Goal: Task Accomplishment & Management: Manage account settings

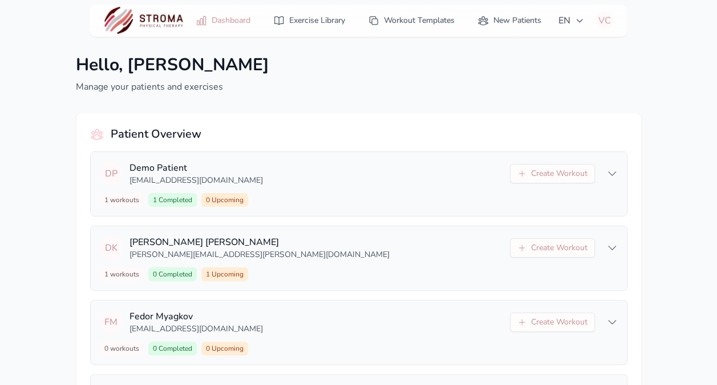
scroll to position [84, 0]
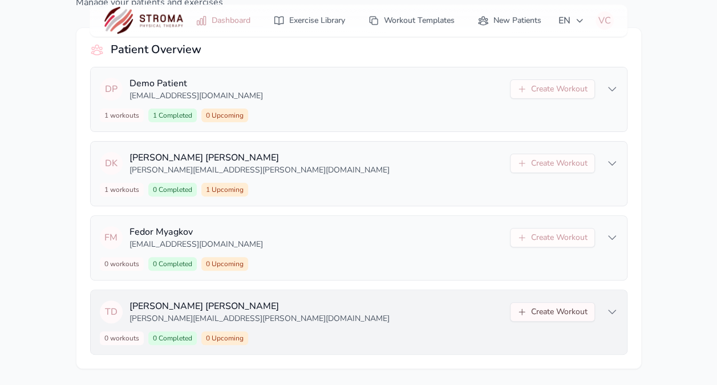
click at [555, 309] on button "Create Workout" at bounding box center [552, 311] width 85 height 19
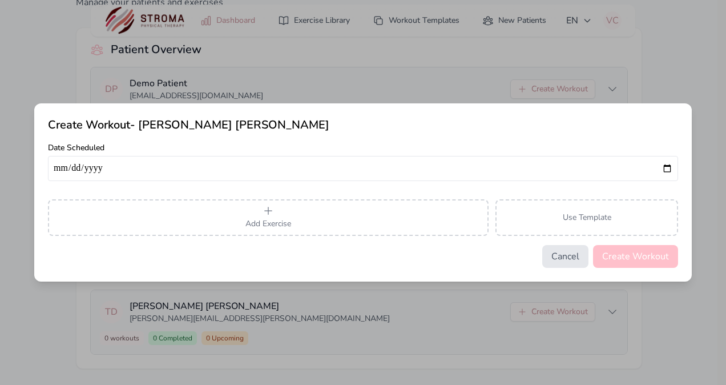
click at [572, 255] on button "Cancel" at bounding box center [565, 256] width 46 height 23
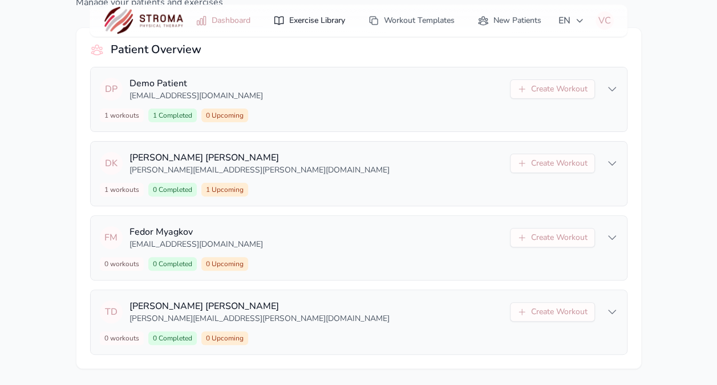
click at [299, 19] on link "Exercise Library" at bounding box center [310, 20] width 86 height 21
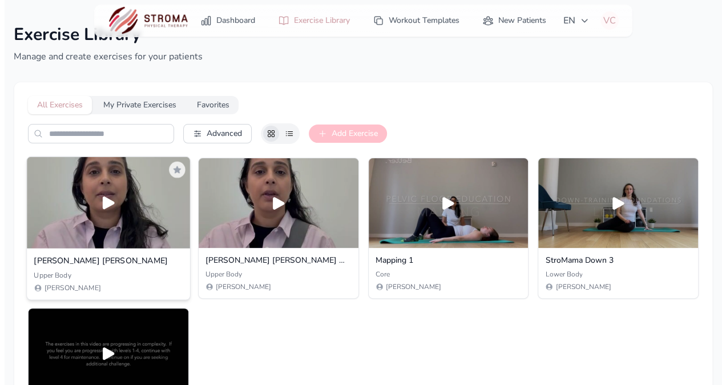
scroll to position [14, 0]
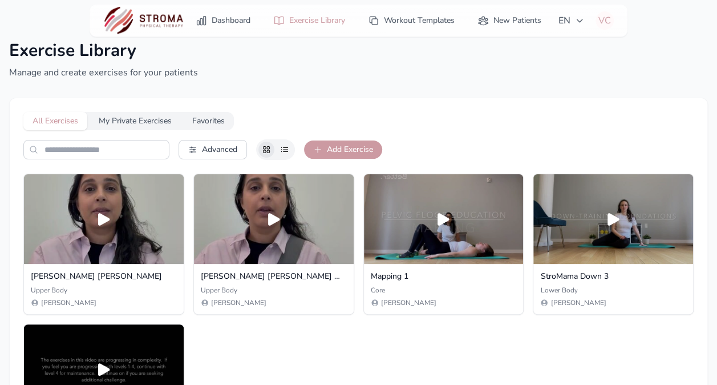
click at [333, 158] on button "Add Exercise" at bounding box center [343, 149] width 78 height 18
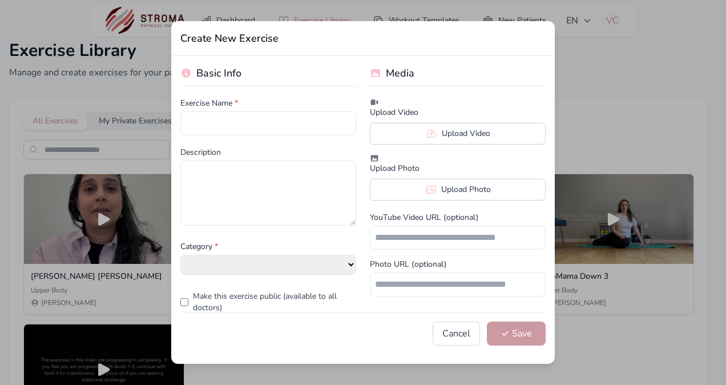
select select "**********"
click at [277, 121] on input "text" at bounding box center [268, 123] width 176 height 24
type input "**********"
click at [434, 140] on label "Upload Video" at bounding box center [458, 134] width 176 height 22
click at [0, 0] on input "Upload Video" at bounding box center [0, 0] width 0 height 0
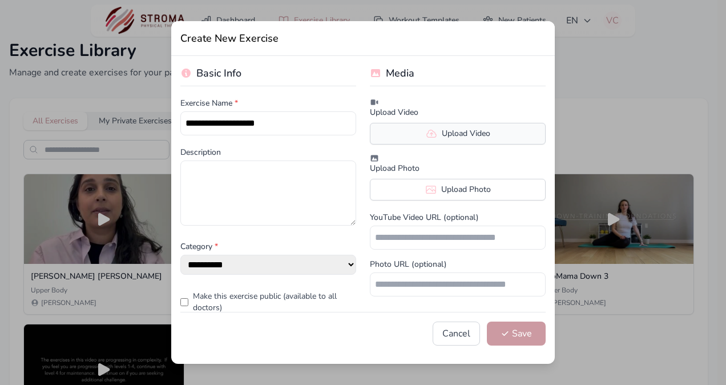
click at [431, 128] on label "Upload Video" at bounding box center [458, 134] width 176 height 22
click at [0, 0] on input "Upload Video" at bounding box center [0, 0] width 0 height 0
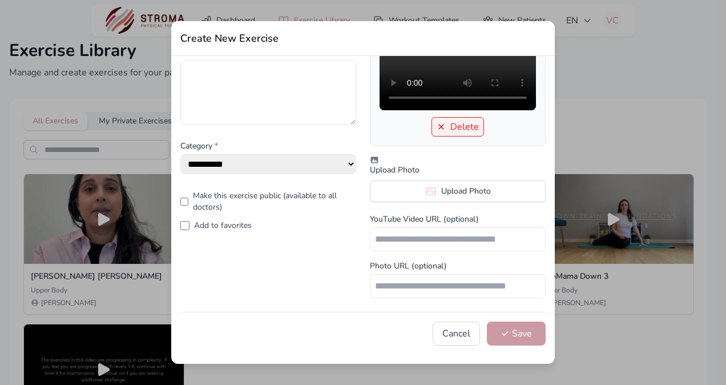
click at [445, 136] on button "Delete" at bounding box center [457, 126] width 53 height 19
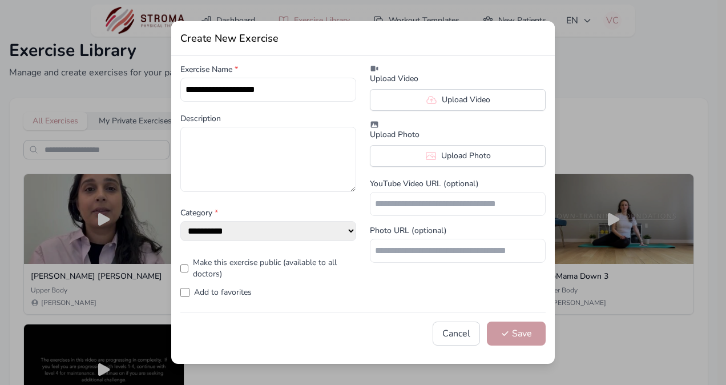
scroll to position [34, 0]
click at [451, 102] on label "Upload Video" at bounding box center [458, 100] width 176 height 22
click at [0, 0] on input "Upload Video" at bounding box center [0, 0] width 0 height 0
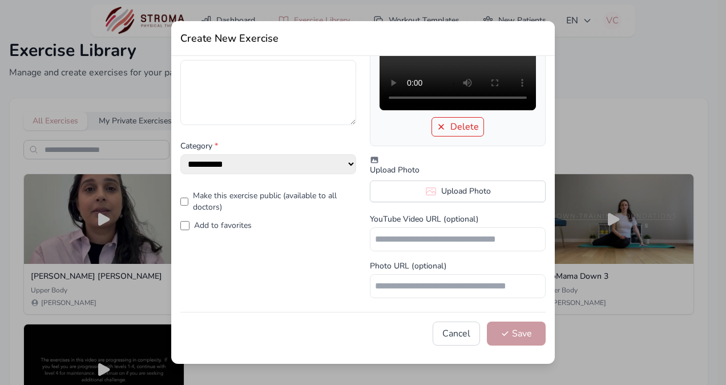
scroll to position [168, 0]
click at [228, 220] on label "Add to favorites" at bounding box center [223, 225] width 58 height 11
click at [245, 220] on label "Add to favorites" at bounding box center [223, 225] width 58 height 11
click at [248, 220] on label "Add to favorites" at bounding box center [223, 225] width 58 height 11
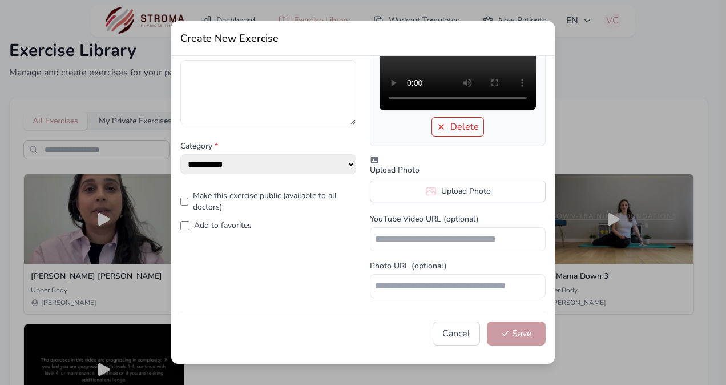
scroll to position [0, 0]
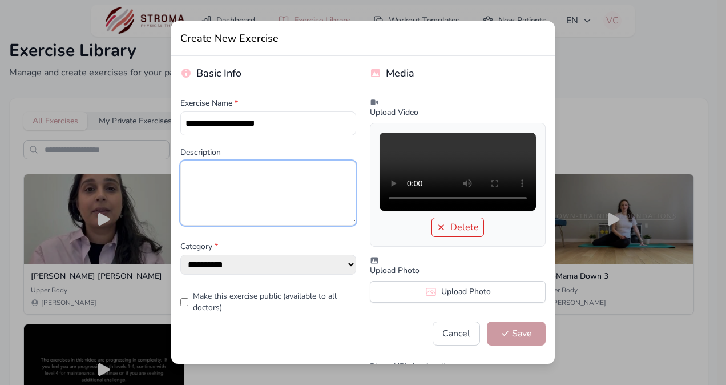
click at [266, 195] on textarea at bounding box center [268, 192] width 176 height 65
type textarea "*"
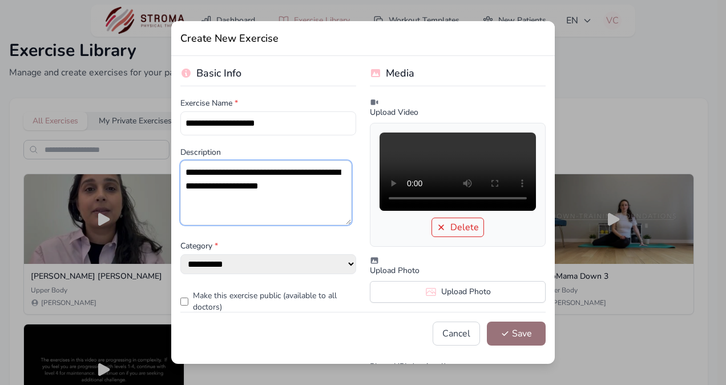
type textarea "**********"
click at [518, 344] on button "Save" at bounding box center [516, 333] width 59 height 24
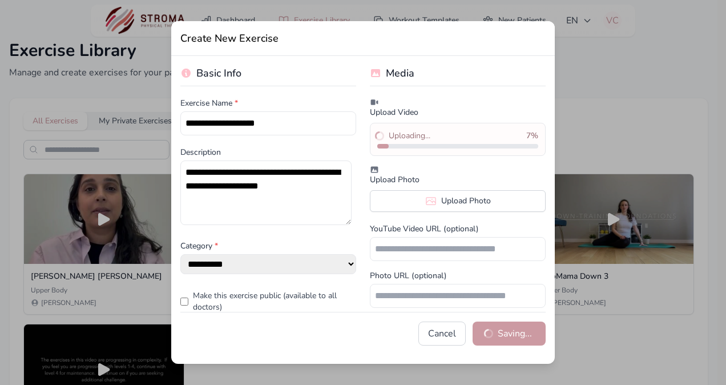
click at [618, 116] on div "**********" at bounding box center [363, 192] width 726 height 385
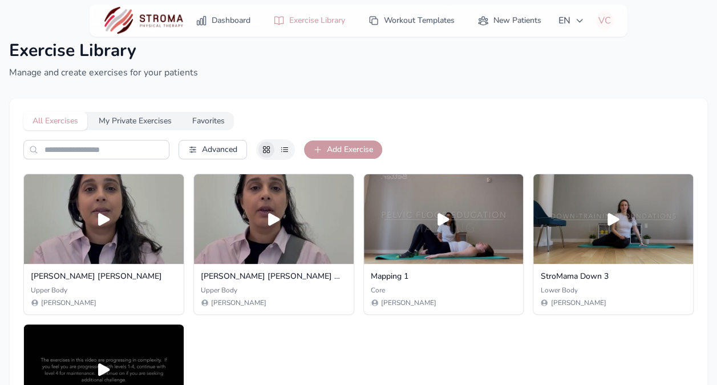
click at [319, 150] on icon at bounding box center [317, 149] width 9 height 9
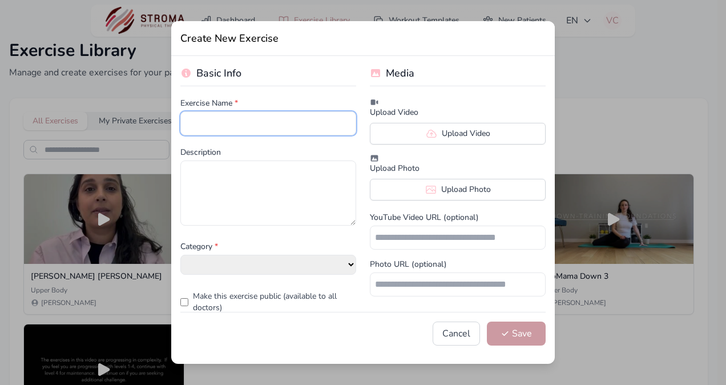
click at [276, 124] on input "text" at bounding box center [268, 123] width 176 height 24
select select "**********"
click at [276, 124] on input "text" at bounding box center [268, 123] width 176 height 24
type input "**********"
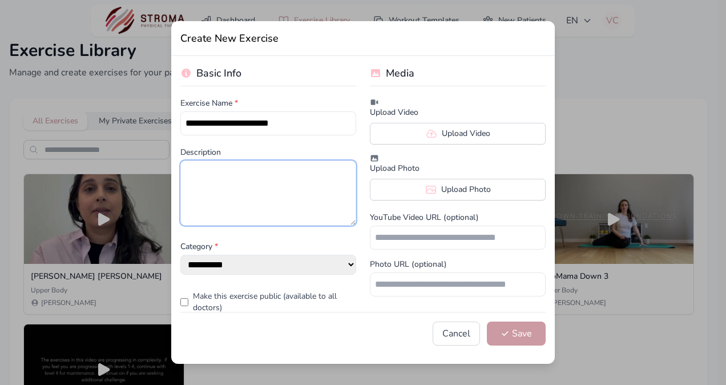
click at [292, 176] on textarea at bounding box center [268, 192] width 176 height 65
type textarea "**********"
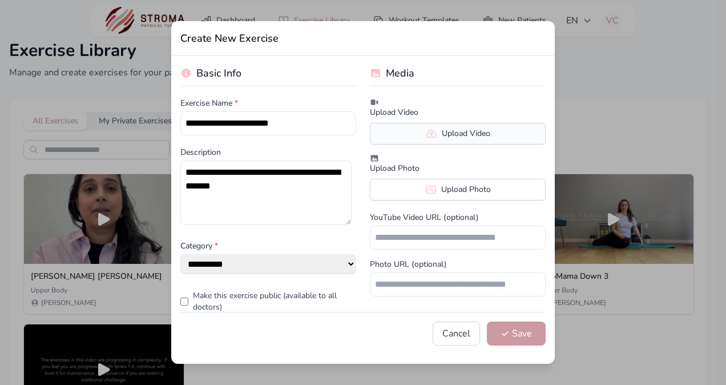
click at [429, 128] on icon at bounding box center [431, 133] width 11 height 11
click at [0, 0] on input "Upload Video" at bounding box center [0, 0] width 0 height 0
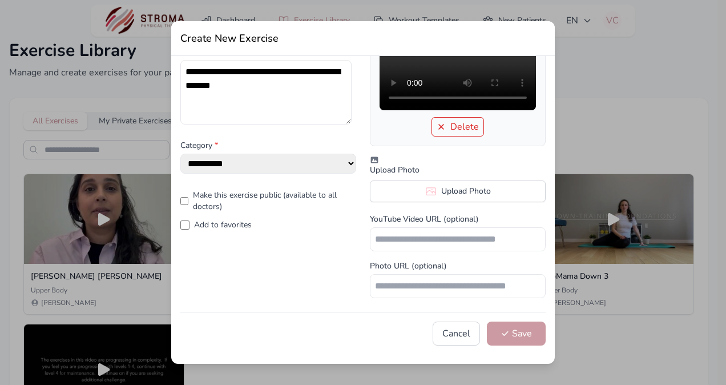
scroll to position [135, 0]
click at [240, 219] on label "Add to favorites" at bounding box center [223, 224] width 58 height 11
click at [507, 335] on button "Save" at bounding box center [516, 333] width 59 height 24
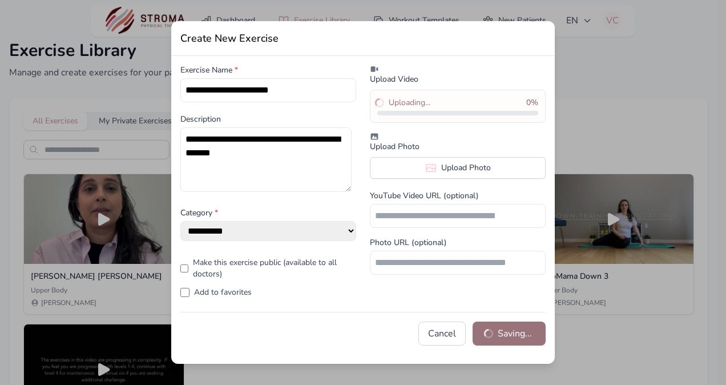
scroll to position [34, 0]
click at [232, 233] on select "**********" at bounding box center [268, 231] width 176 height 20
click at [258, 312] on form "**********" at bounding box center [363, 210] width 384 height 308
click at [102, 100] on div "**********" at bounding box center [363, 192] width 726 height 385
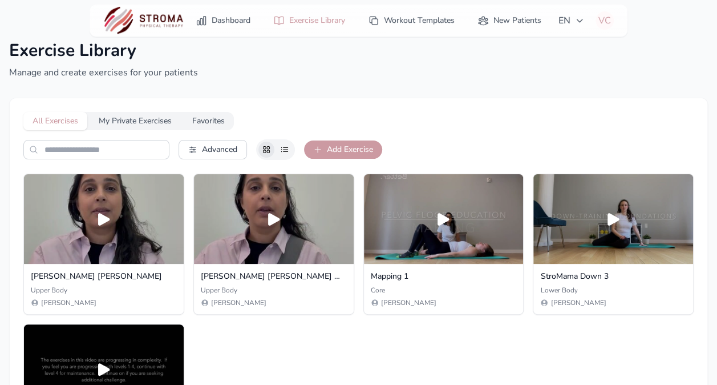
click at [328, 151] on button "Add Exercise" at bounding box center [343, 149] width 78 height 18
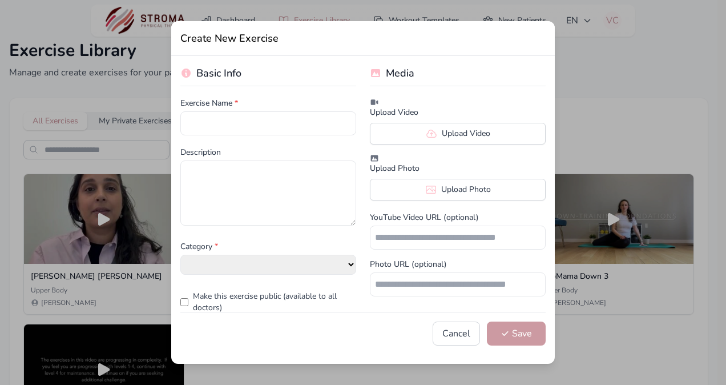
select select "**********"
click at [325, 119] on input "text" at bounding box center [268, 123] width 176 height 24
type input "*"
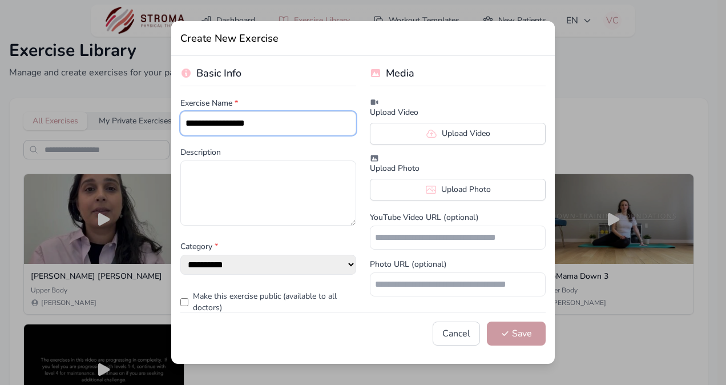
type input "**********"
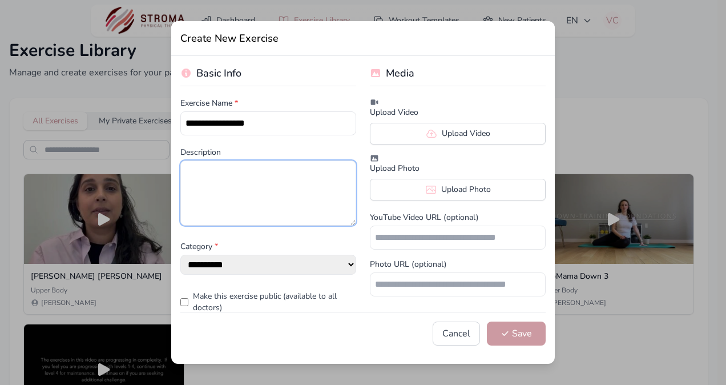
click at [316, 185] on textarea at bounding box center [268, 192] width 176 height 65
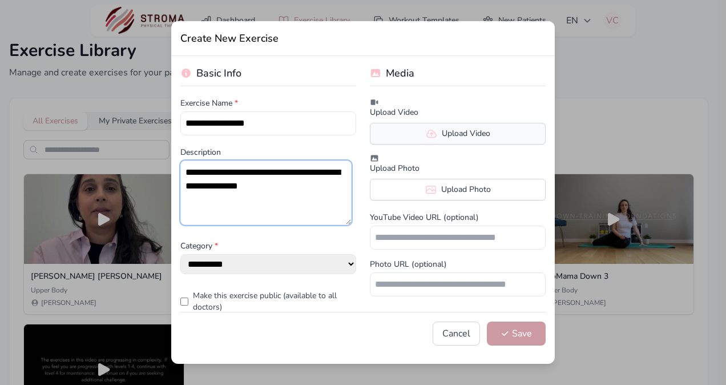
type textarea "**********"
click at [467, 127] on label "Upload Video" at bounding box center [458, 134] width 176 height 22
click at [0, 0] on input "Upload Video" at bounding box center [0, 0] width 0 height 0
click at [428, 125] on label "Upload Video" at bounding box center [458, 134] width 176 height 22
click at [0, 0] on input "Upload Video" at bounding box center [0, 0] width 0 height 0
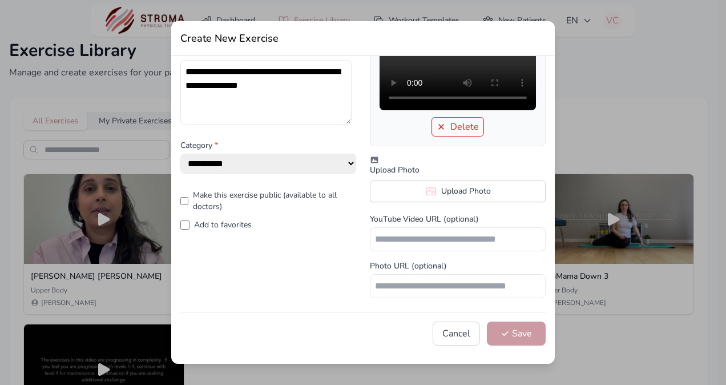
scroll to position [108, 0]
click at [216, 220] on label "Add to favorites" at bounding box center [223, 224] width 58 height 11
click at [510, 338] on button "Save" at bounding box center [516, 333] width 59 height 24
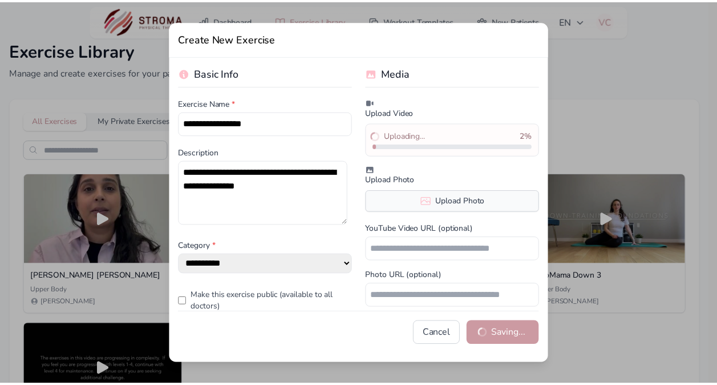
scroll to position [34, 0]
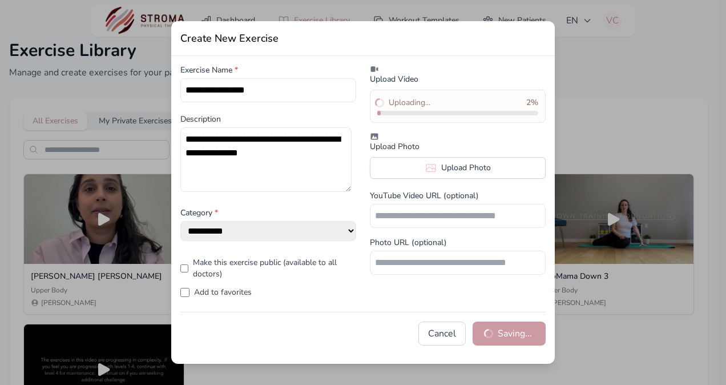
click at [607, 66] on div "**********" at bounding box center [363, 192] width 726 height 385
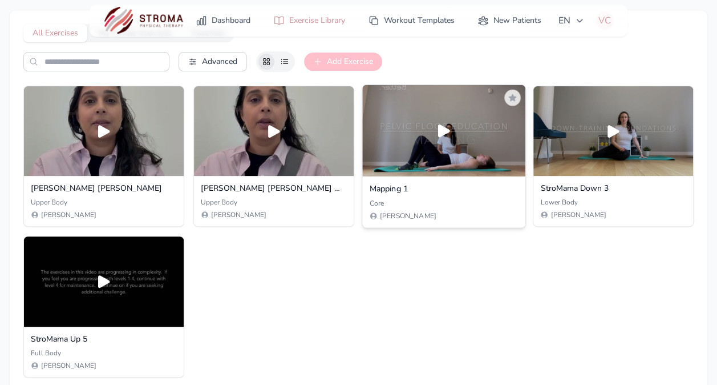
scroll to position [101, 0]
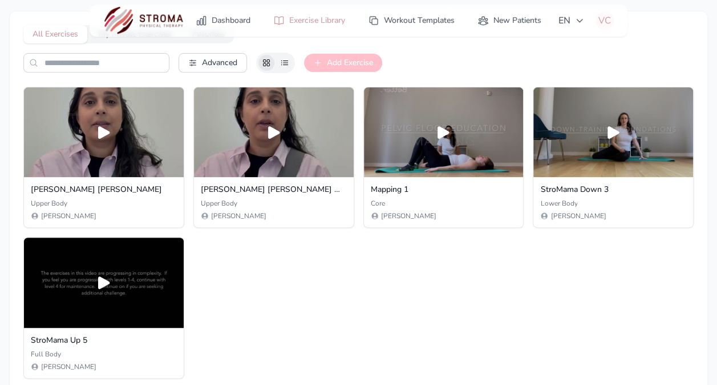
click at [485, 271] on div "Chin Tuck Upper Body [PERSON_NAME] [PERSON_NAME] [PERSON_NAME] w/ Rotation Uppe…" at bounding box center [358, 233] width 671 height 292
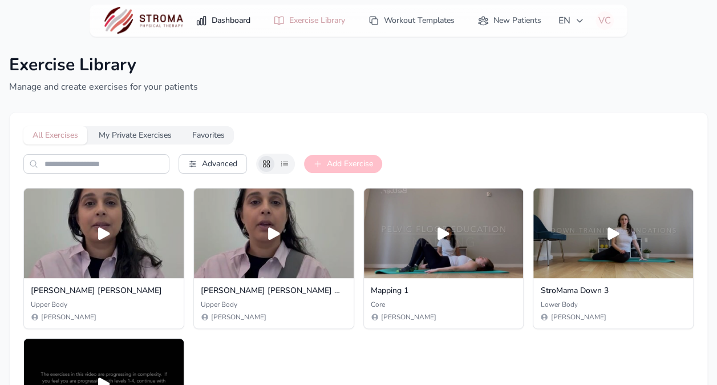
click at [218, 15] on link "Dashboard" at bounding box center [223, 20] width 68 height 21
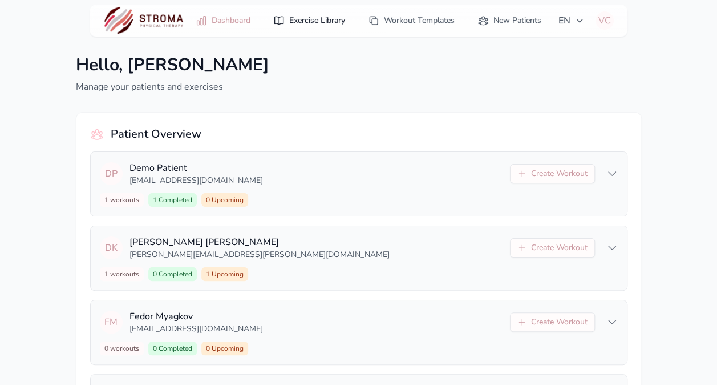
click at [318, 18] on link "Exercise Library" at bounding box center [310, 20] width 86 height 21
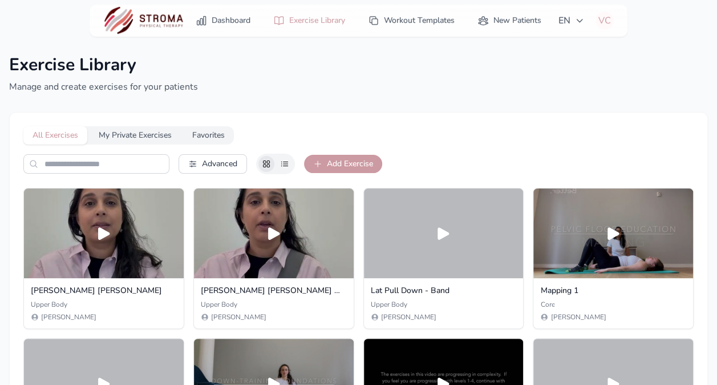
click at [333, 161] on button "Add Exercise" at bounding box center [343, 164] width 78 height 18
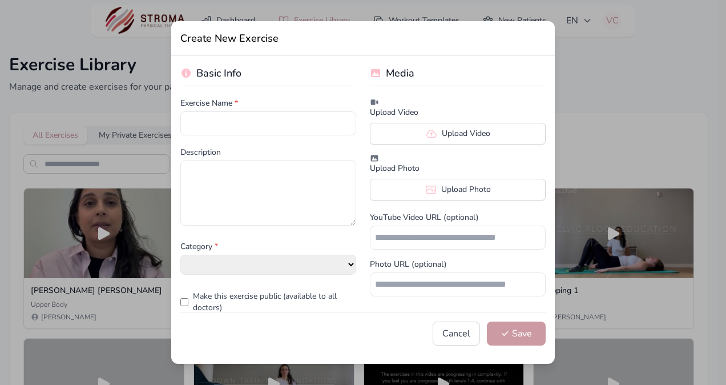
select select "**********"
click at [297, 120] on input "text" at bounding box center [268, 123] width 176 height 24
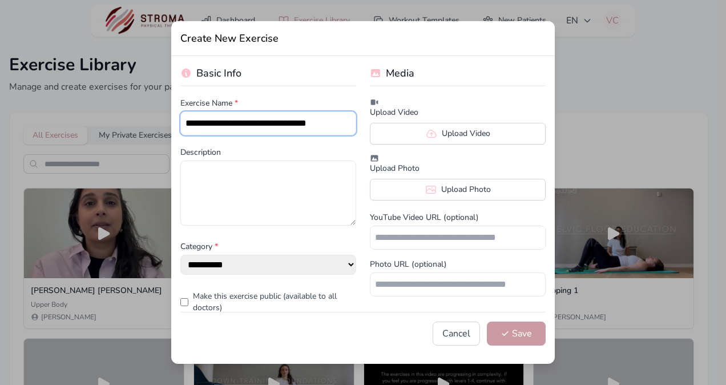
type input "**********"
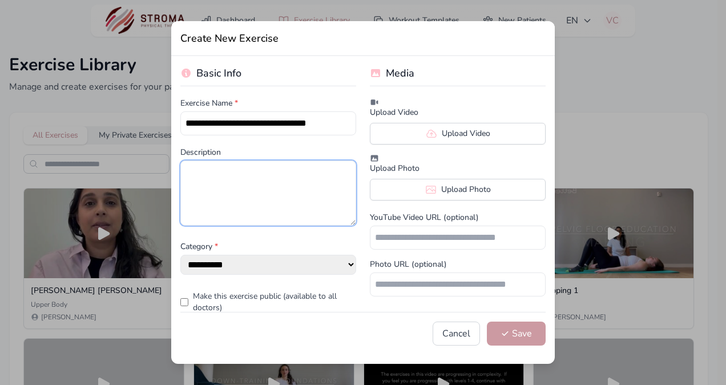
click at [302, 168] on textarea at bounding box center [268, 192] width 176 height 65
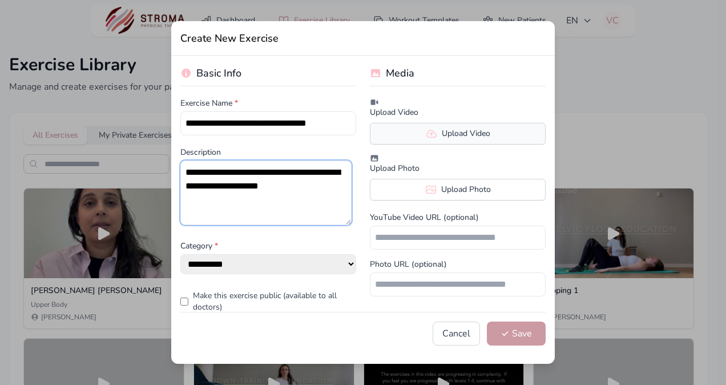
type textarea "**********"
click at [452, 136] on label "Upload Video" at bounding box center [458, 134] width 176 height 22
click at [0, 0] on input "Upload Video" at bounding box center [0, 0] width 0 height 0
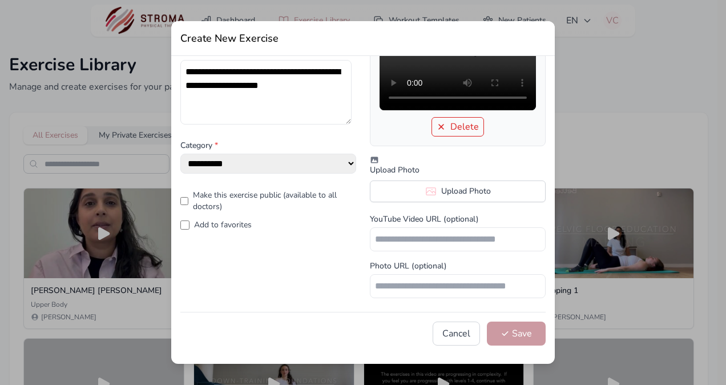
scroll to position [115, 0]
click at [233, 219] on label "Add to favorites" at bounding box center [223, 224] width 58 height 11
click at [500, 340] on button "Save" at bounding box center [516, 333] width 59 height 24
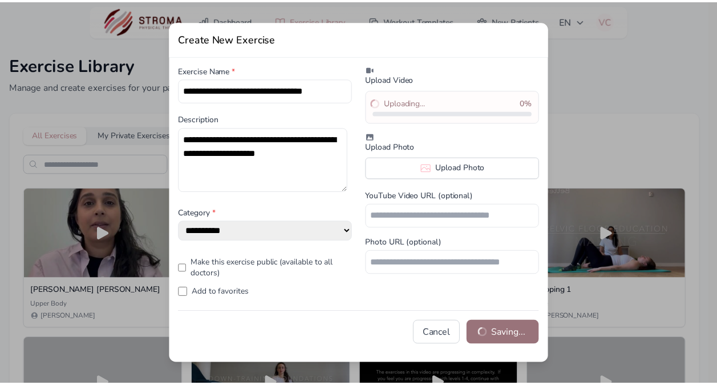
scroll to position [34, 0]
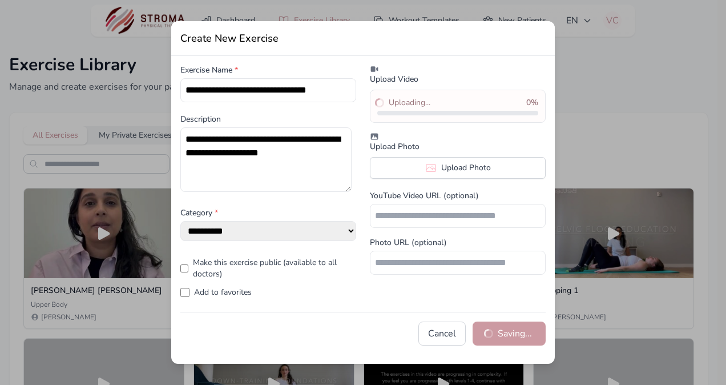
click at [618, 149] on div "**********" at bounding box center [363, 192] width 726 height 385
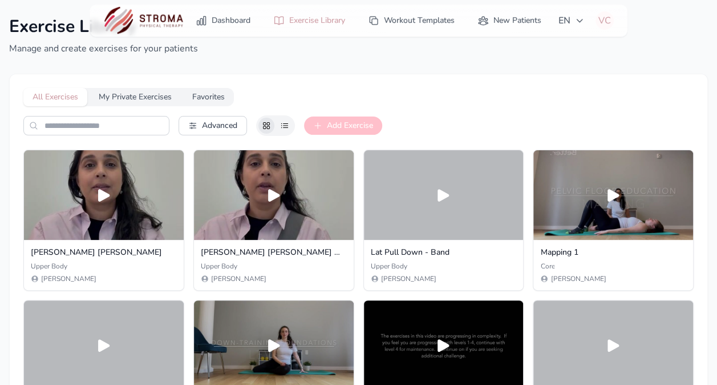
scroll to position [32, 0]
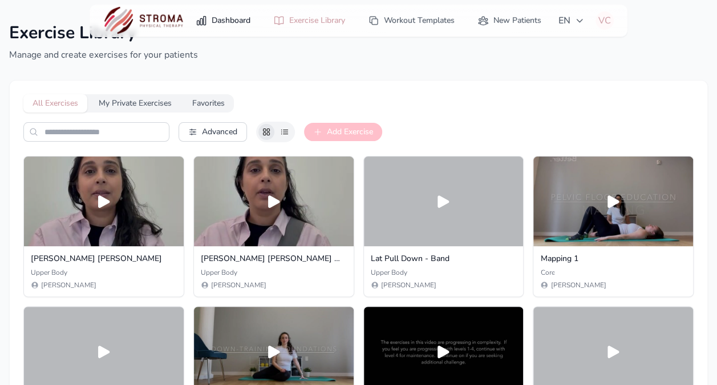
click at [256, 24] on link "Dashboard" at bounding box center [223, 20] width 68 height 21
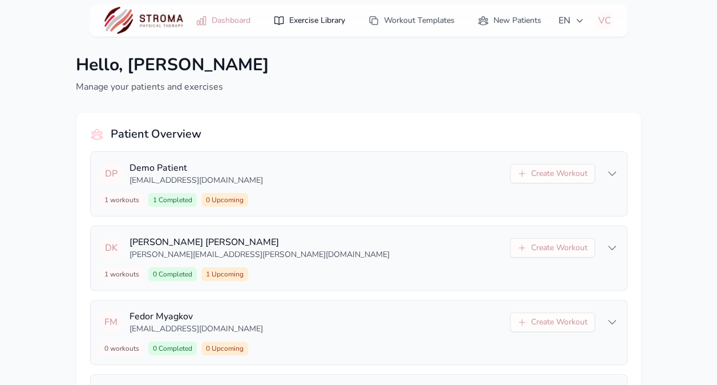
click at [301, 17] on link "Exercise Library" at bounding box center [310, 20] width 86 height 21
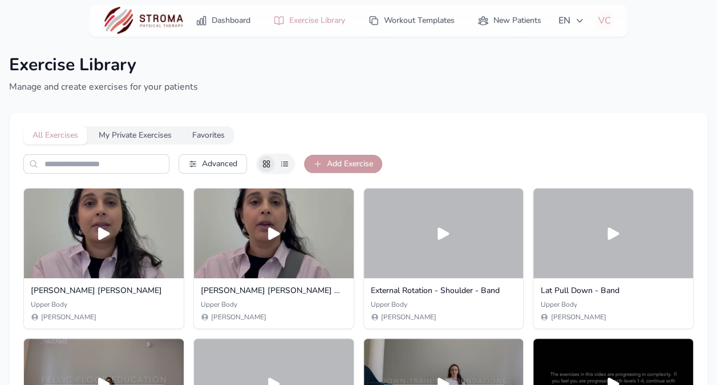
click at [343, 163] on button "Add Exercise" at bounding box center [343, 164] width 78 height 18
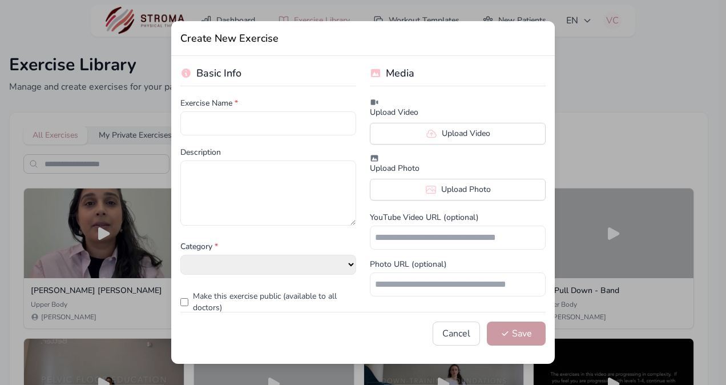
select select "**********"
drag, startPoint x: 240, startPoint y: 107, endPoint x: 245, endPoint y: 120, distance: 14.4
click at [245, 120] on div "Exercise Name *" at bounding box center [268, 117] width 176 height 38
click at [245, 120] on input "text" at bounding box center [268, 123] width 176 height 24
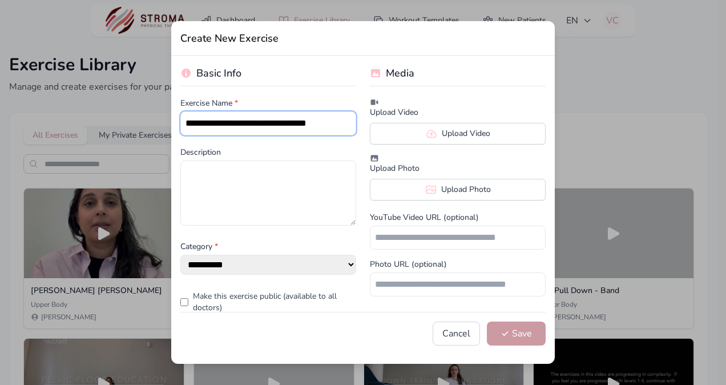
type input "**********"
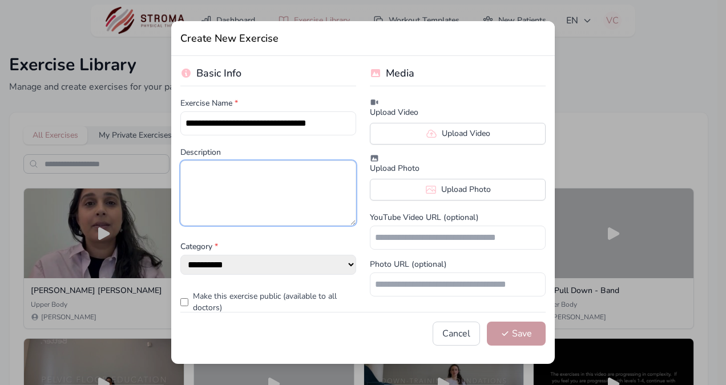
click at [260, 175] on textarea at bounding box center [268, 192] width 176 height 65
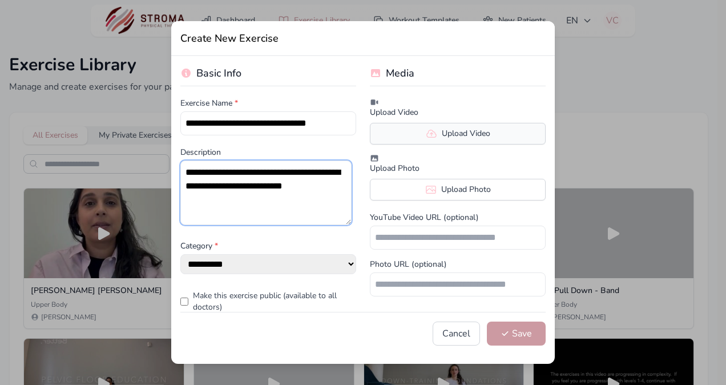
type textarea "**********"
click at [426, 131] on icon at bounding box center [431, 133] width 11 height 11
click at [0, 0] on input "Upload Video" at bounding box center [0, 0] width 0 height 0
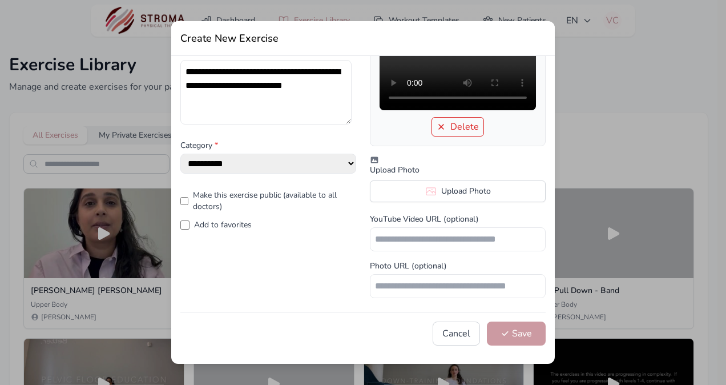
scroll to position [192, 0]
click at [205, 219] on label "Add to favorites" at bounding box center [223, 224] width 58 height 11
click at [498, 325] on button "Save" at bounding box center [516, 333] width 59 height 24
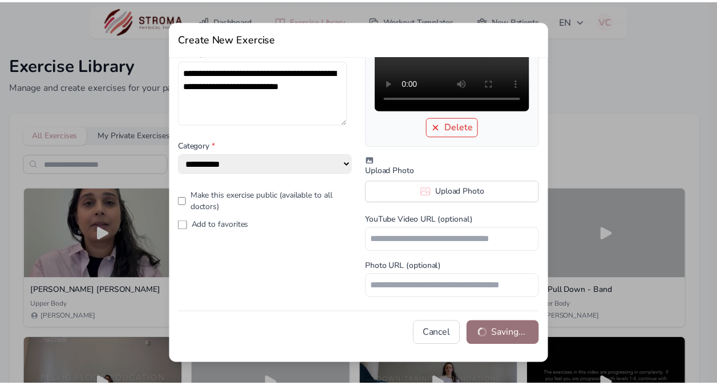
scroll to position [34, 0]
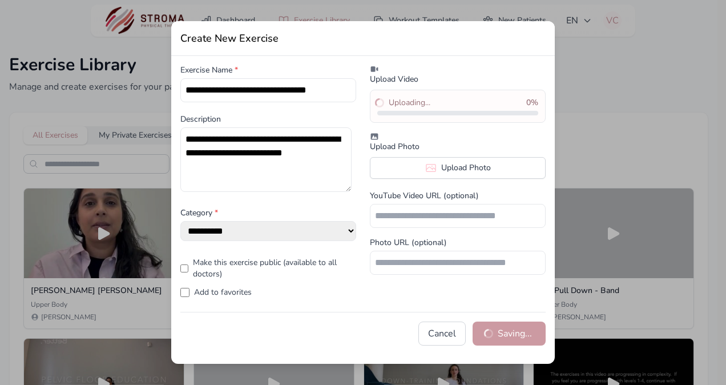
click at [626, 143] on div "**********" at bounding box center [363, 192] width 726 height 385
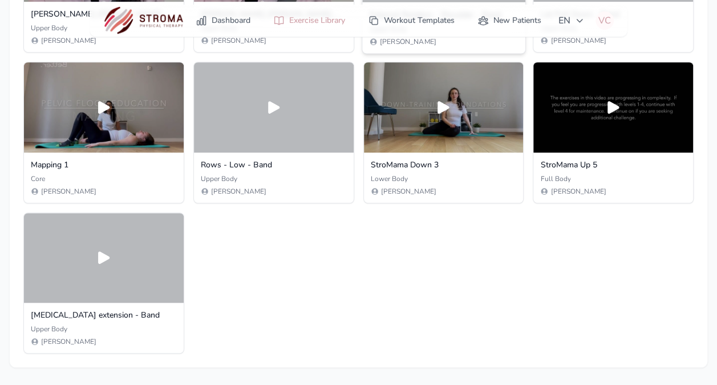
scroll to position [0, 0]
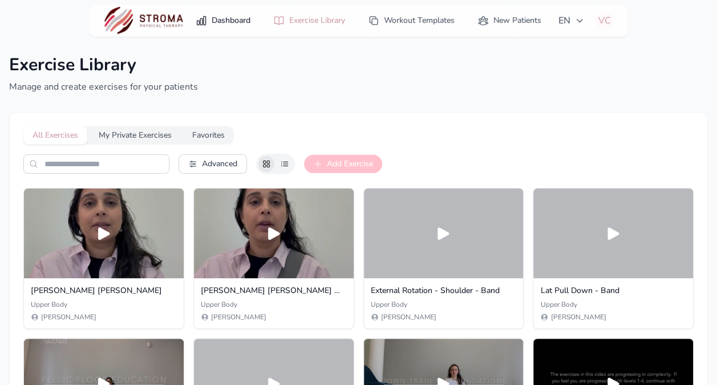
click at [222, 29] on link "Dashboard" at bounding box center [223, 20] width 68 height 21
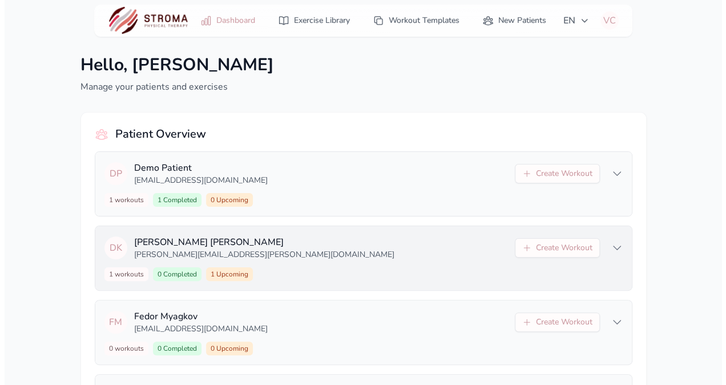
scroll to position [84, 0]
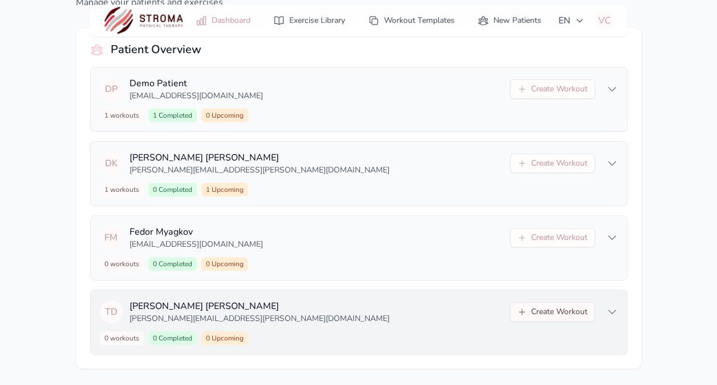
click at [550, 314] on button "Create Workout" at bounding box center [552, 311] width 85 height 19
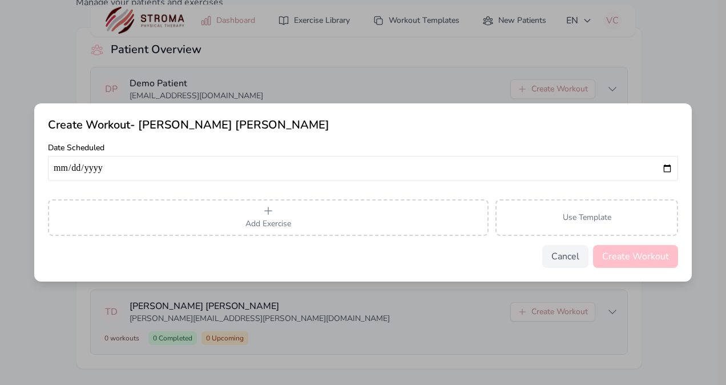
click at [669, 168] on input "date" at bounding box center [363, 168] width 630 height 25
type input "**********"
click at [277, 209] on button "Add Exercise" at bounding box center [268, 217] width 441 height 37
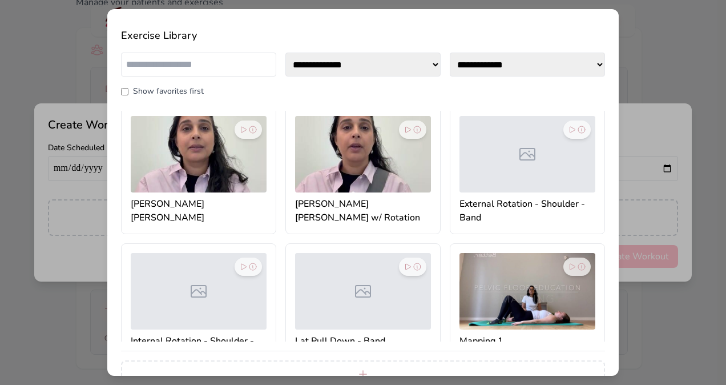
scroll to position [45, 0]
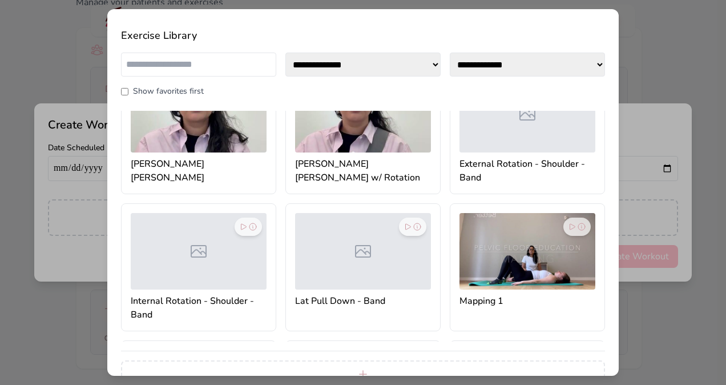
click at [316, 266] on div at bounding box center [363, 251] width 136 height 76
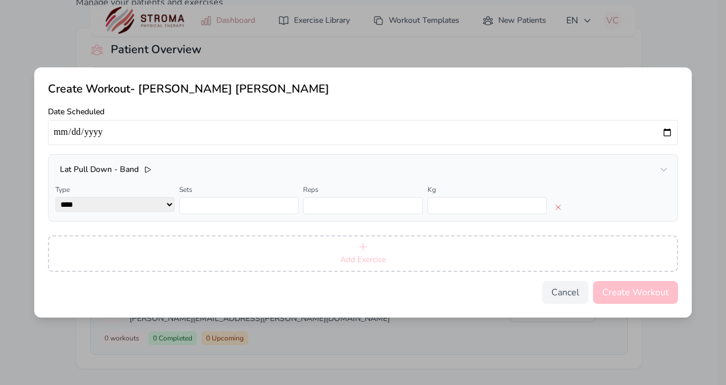
drag, startPoint x: 316, startPoint y: 266, endPoint x: 324, endPoint y: 249, distance: 18.9
click at [324, 249] on button "Add Exercise" at bounding box center [363, 253] width 630 height 37
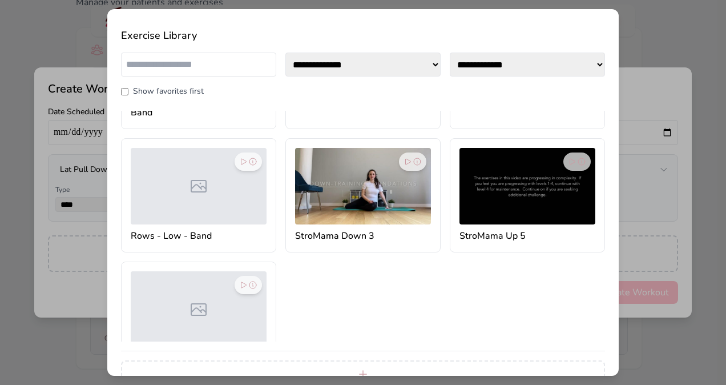
scroll to position [266, 0]
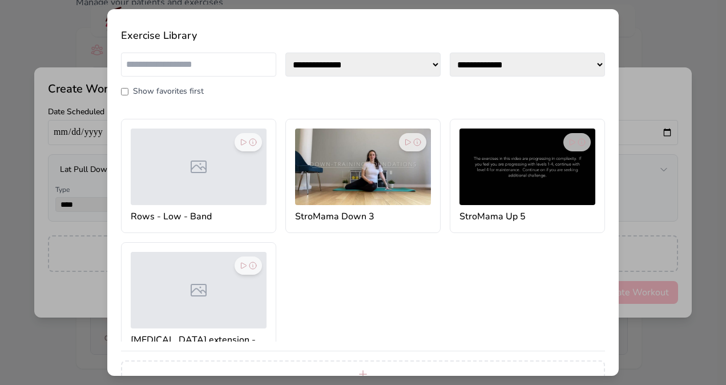
click at [225, 279] on div at bounding box center [199, 290] width 136 height 76
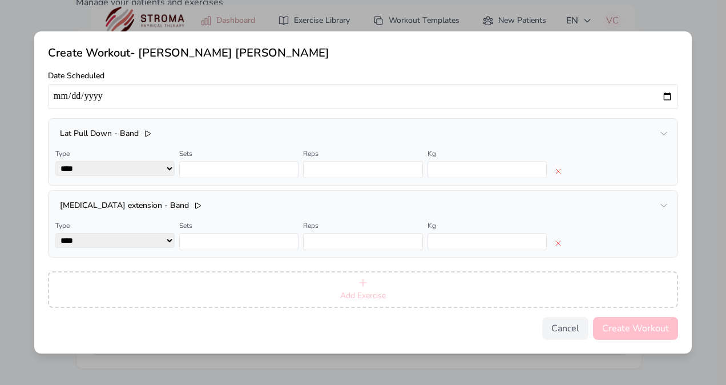
click at [368, 292] on span "Add Exercise" at bounding box center [363, 295] width 46 height 11
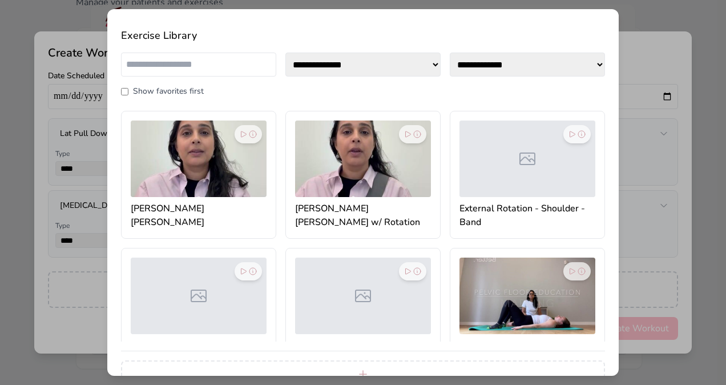
drag, startPoint x: 216, startPoint y: 294, endPoint x: 223, endPoint y: 317, distance: 24.4
click at [223, 317] on div at bounding box center [199, 295] width 136 height 76
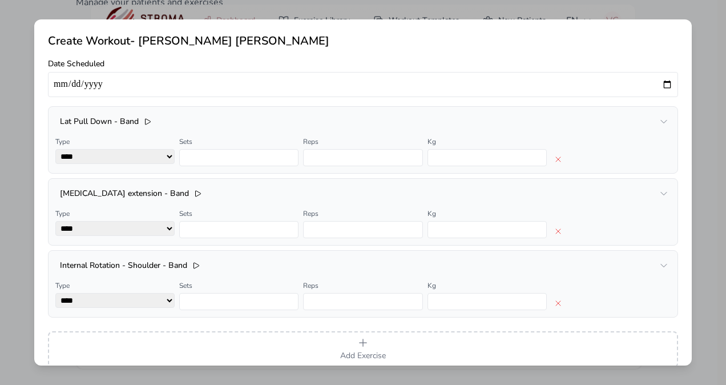
scroll to position [45, 0]
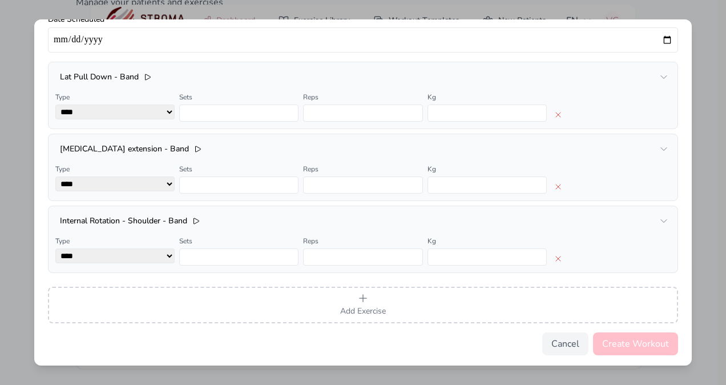
click at [659, 213] on div "Internal Rotation - Shoulder - Band" at bounding box center [362, 221] width 615 height 16
click at [659, 216] on icon "button" at bounding box center [663, 220] width 9 height 9
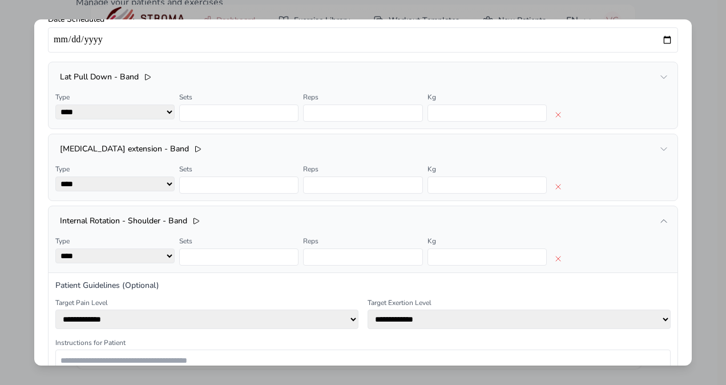
click at [659, 216] on icon "button" at bounding box center [663, 220] width 9 height 9
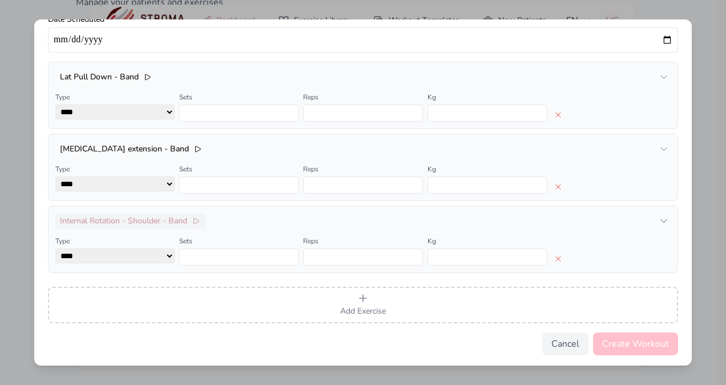
click at [116, 217] on h3 "Internal Rotation - Shoulder - Band" at bounding box center [123, 220] width 127 height 11
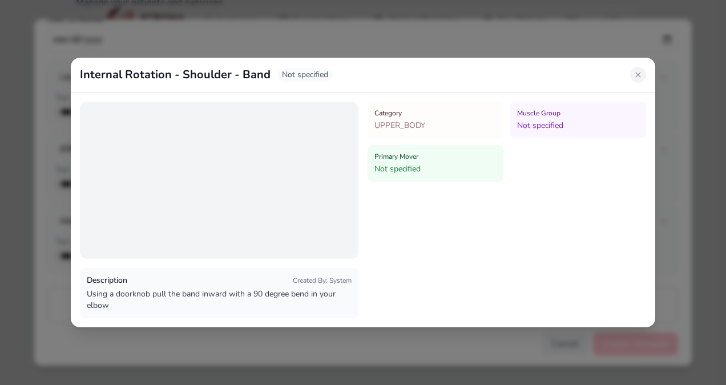
click at [636, 76] on icon at bounding box center [637, 74] width 9 height 9
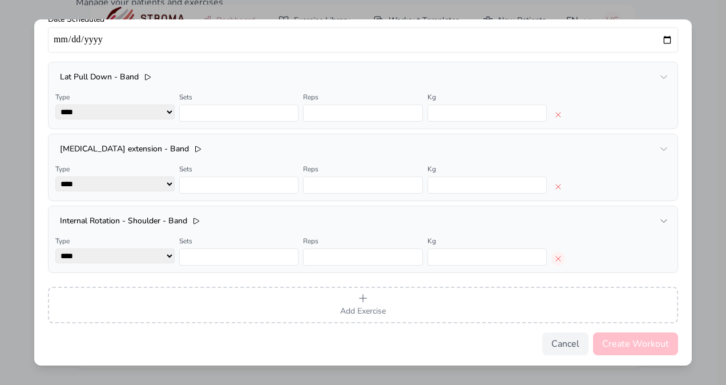
click at [554, 256] on icon "button" at bounding box center [558, 258] width 9 height 9
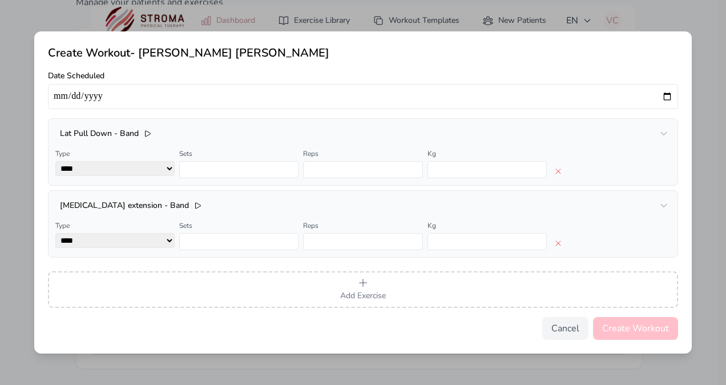
scroll to position [0, 0]
click at [413, 294] on button "Add Exercise" at bounding box center [363, 289] width 630 height 37
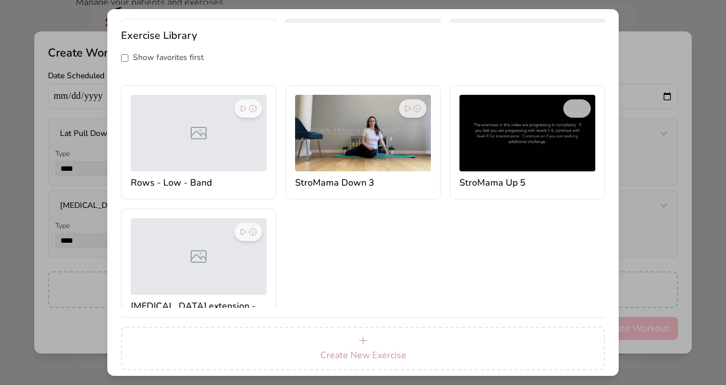
scroll to position [41, 0]
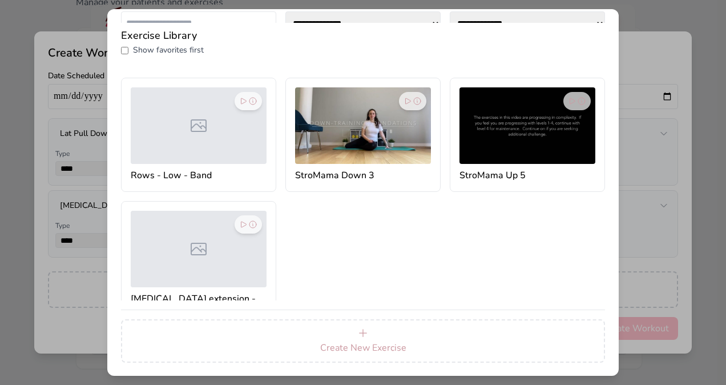
click at [204, 143] on div at bounding box center [199, 125] width 136 height 76
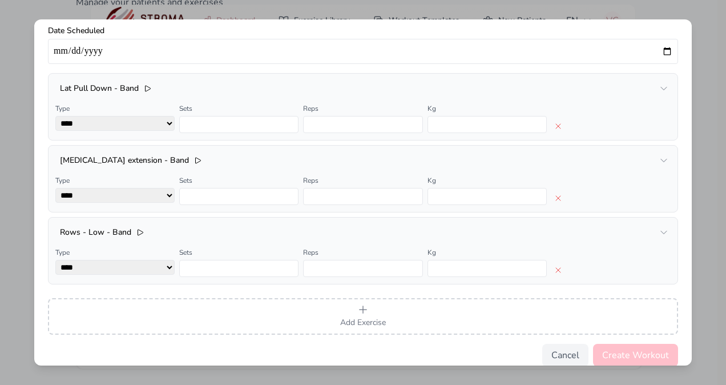
scroll to position [45, 0]
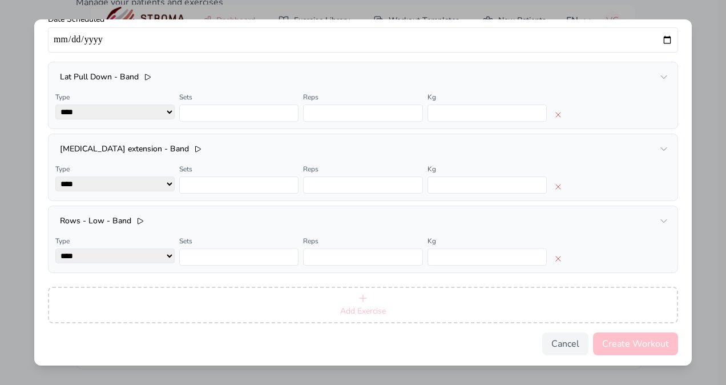
click at [437, 313] on button "Add Exercise" at bounding box center [363, 305] width 630 height 37
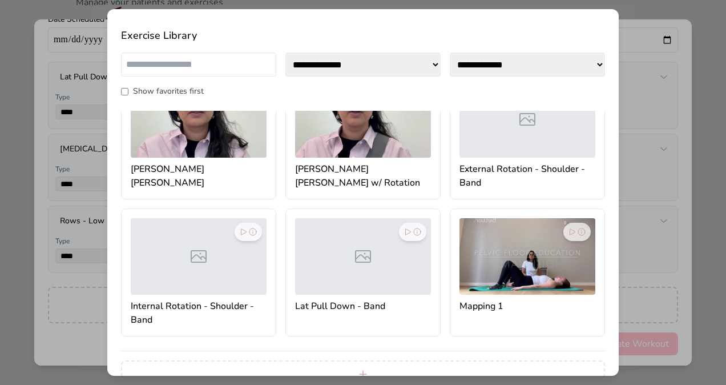
scroll to position [0, 0]
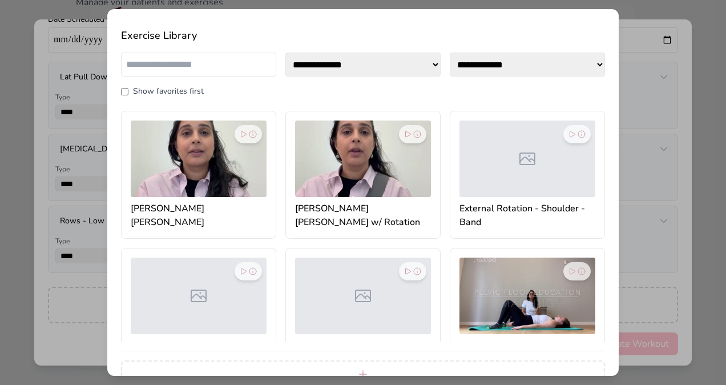
click at [500, 153] on div at bounding box center [527, 158] width 136 height 76
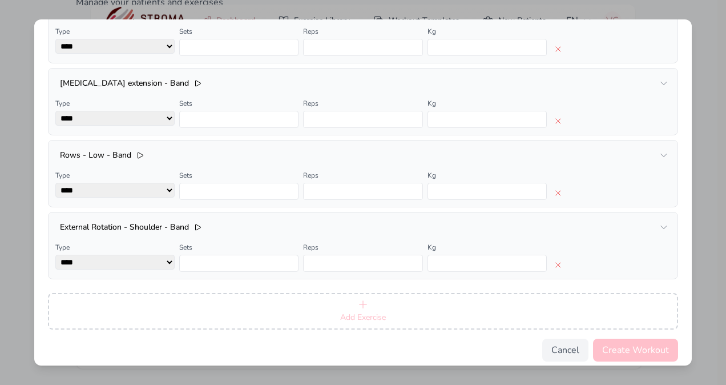
scroll to position [116, 0]
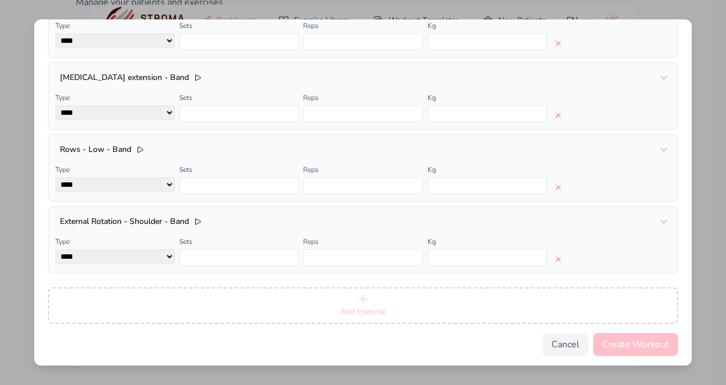
click at [362, 296] on icon "button" at bounding box center [362, 298] width 11 height 11
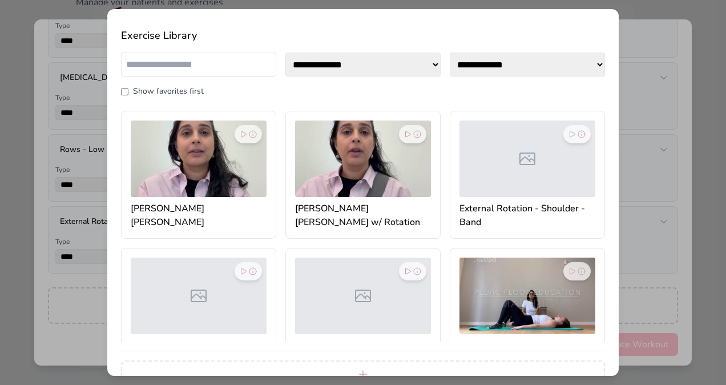
click at [219, 281] on div at bounding box center [199, 295] width 136 height 76
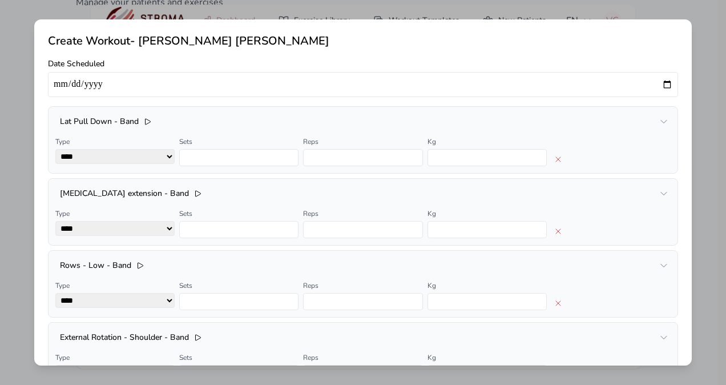
scroll to position [187, 0]
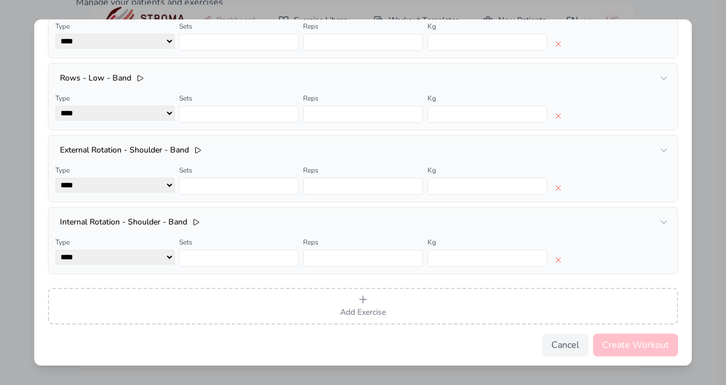
click at [461, 340] on div "Cancel Create Workout" at bounding box center [363, 344] width 630 height 23
click at [638, 340] on button "Create Workout" at bounding box center [635, 344] width 85 height 23
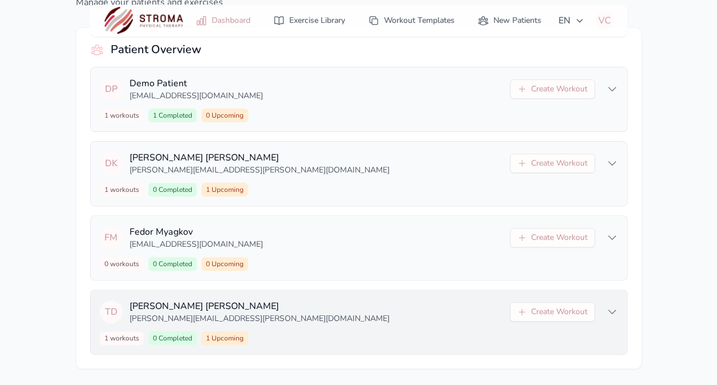
click at [269, 304] on p "[PERSON_NAME]" at bounding box center [317, 306] width 374 height 14
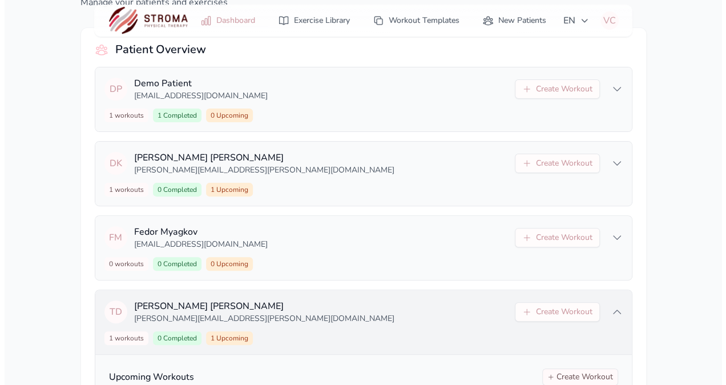
scroll to position [233, 0]
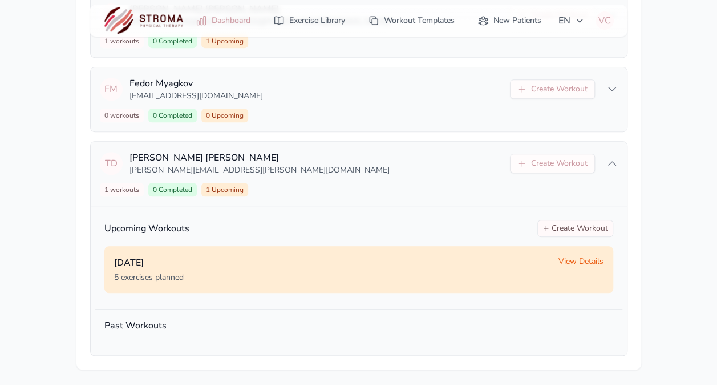
click at [569, 258] on span "View Details" at bounding box center [581, 261] width 45 height 11
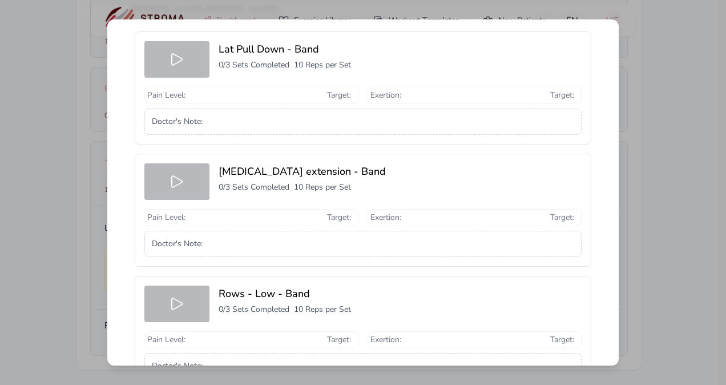
scroll to position [75, 0]
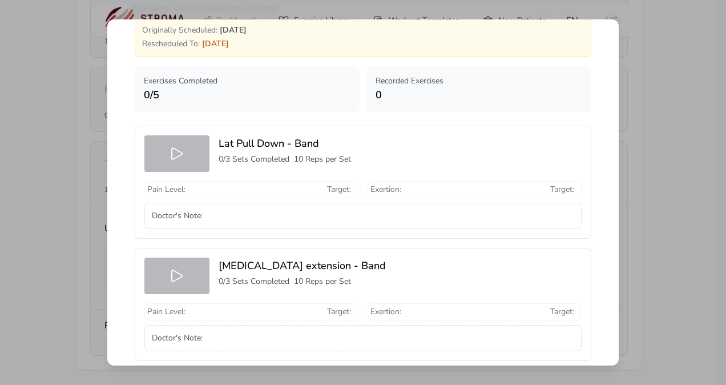
click at [301, 163] on p "10 Reps per Set" at bounding box center [322, 159] width 57 height 11
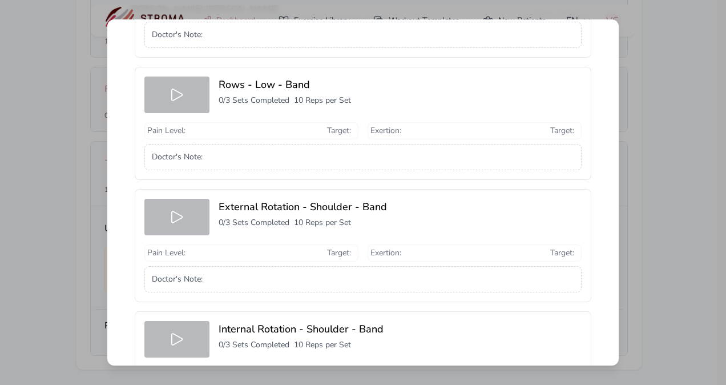
scroll to position [494, 0]
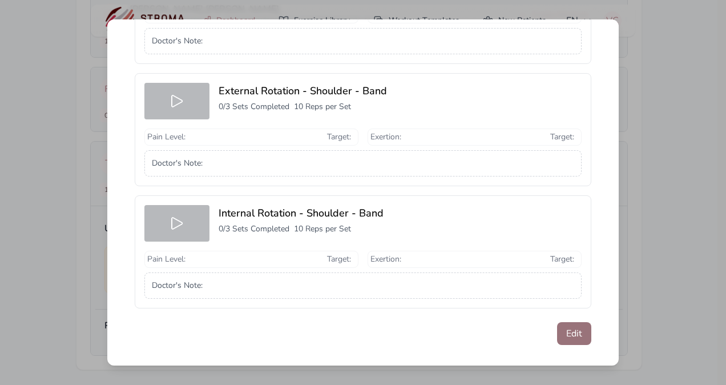
click at [559, 322] on button "Edit" at bounding box center [574, 333] width 34 height 23
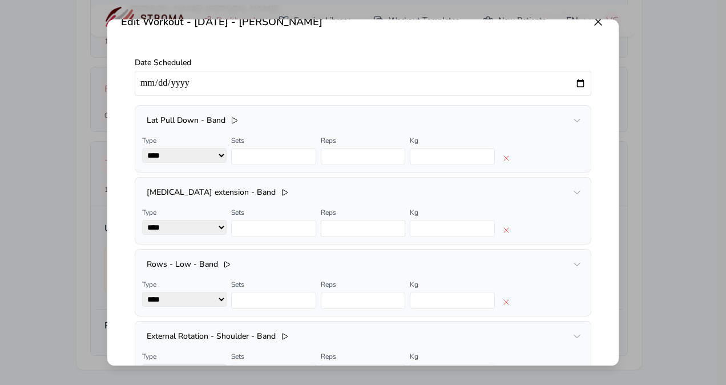
scroll to position [0, 0]
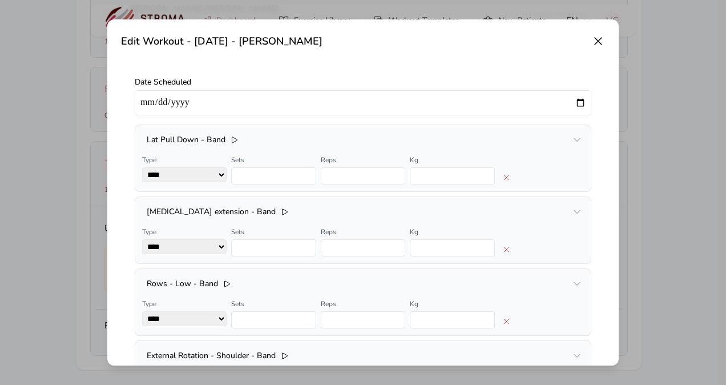
click at [568, 100] on input "**********" at bounding box center [363, 102] width 457 height 25
click at [460, 107] on input "**********" at bounding box center [363, 102] width 457 height 25
click at [576, 98] on input "**********" at bounding box center [363, 102] width 457 height 25
click at [567, 98] on input "**********" at bounding box center [363, 102] width 457 height 25
click at [573, 100] on input "**********" at bounding box center [363, 102] width 457 height 25
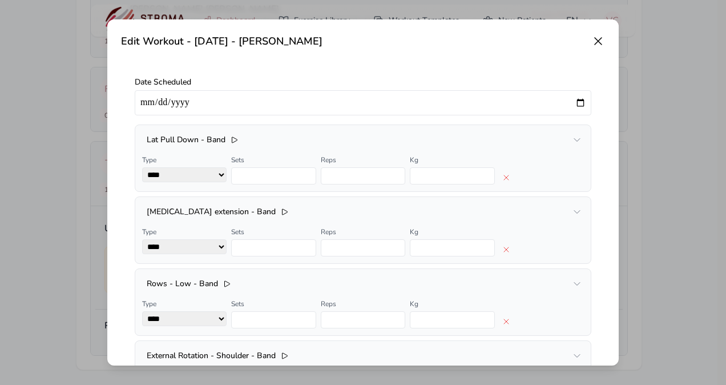
type input "**********"
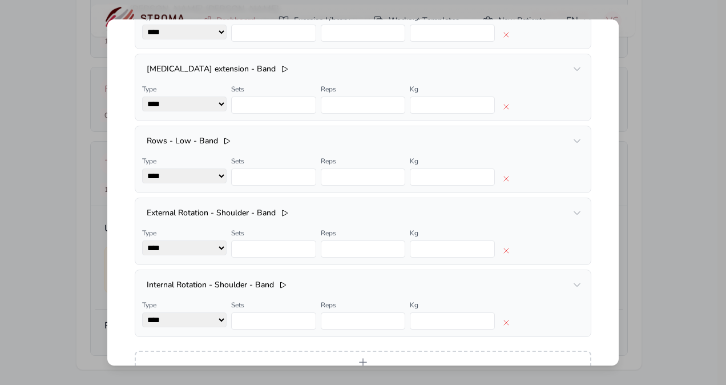
scroll to position [219, 0]
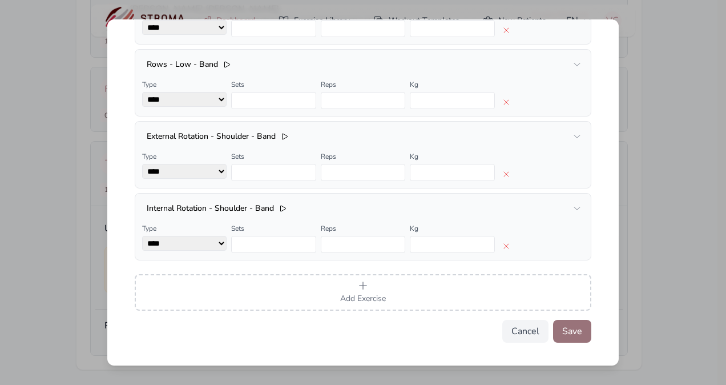
click at [563, 324] on button "Save" at bounding box center [572, 331] width 38 height 23
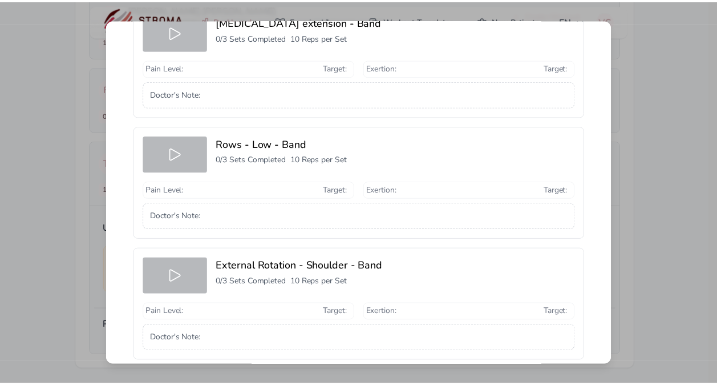
scroll to position [0, 0]
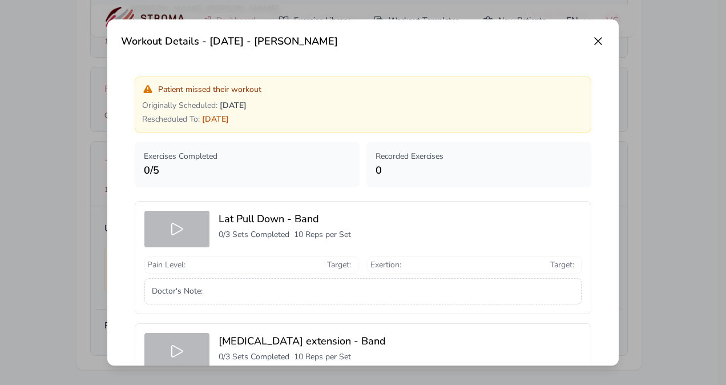
click at [594, 40] on icon at bounding box center [598, 41] width 14 height 14
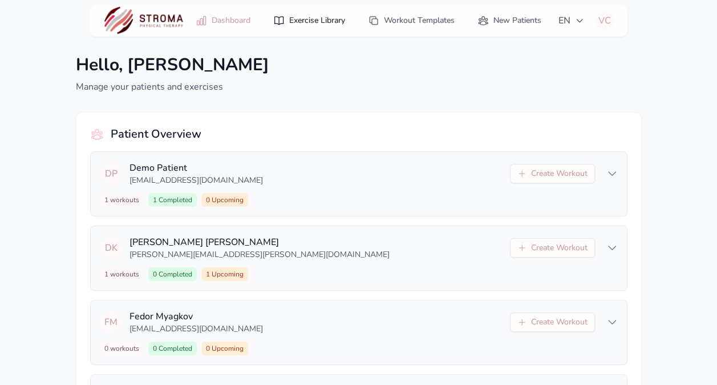
click at [300, 19] on link "Exercise Library" at bounding box center [310, 20] width 86 height 21
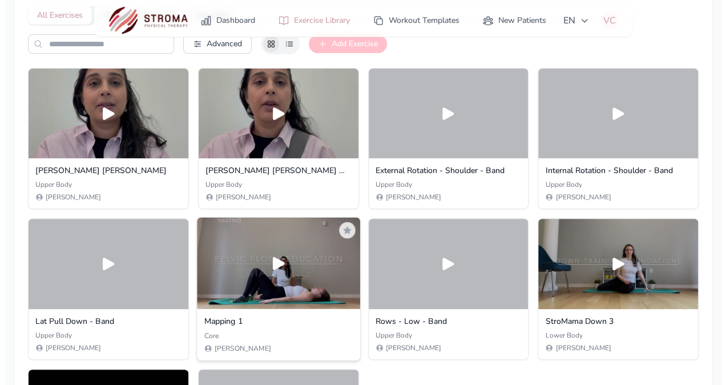
scroll to position [168, 0]
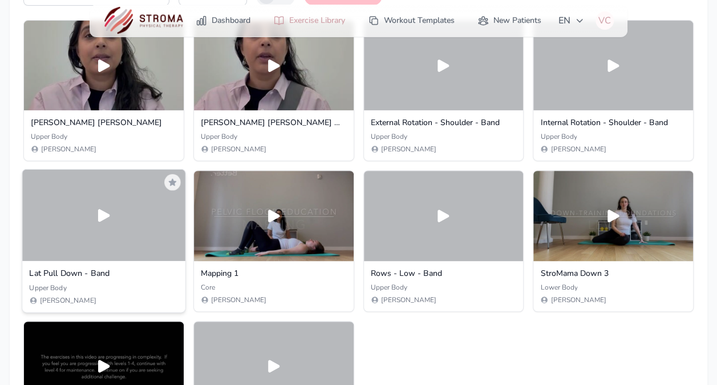
click at [84, 216] on div at bounding box center [103, 216] width 163 height 92
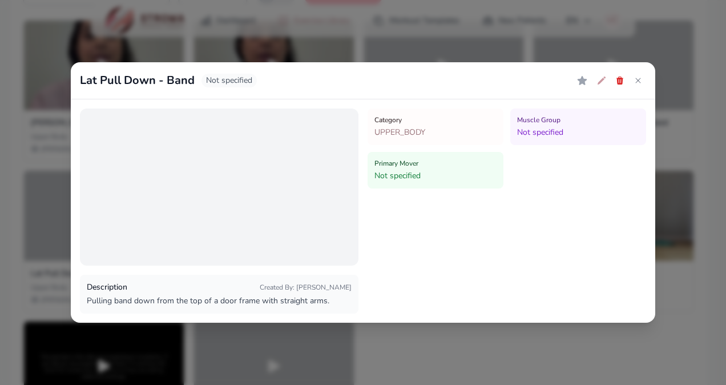
click at [525, 131] on p "Not specified" at bounding box center [578, 132] width 122 height 11
click at [603, 81] on icon at bounding box center [601, 80] width 9 height 9
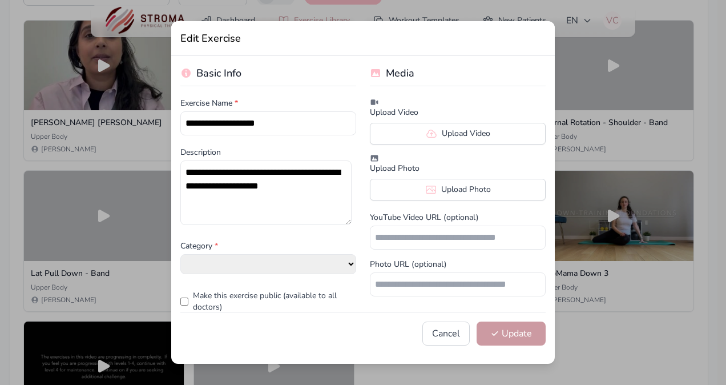
select select "**********"
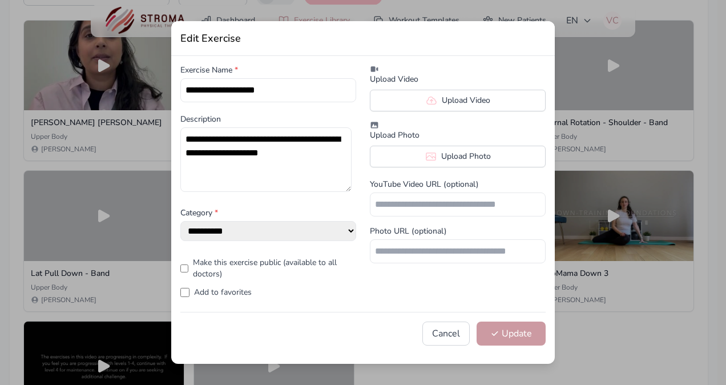
scroll to position [0, 0]
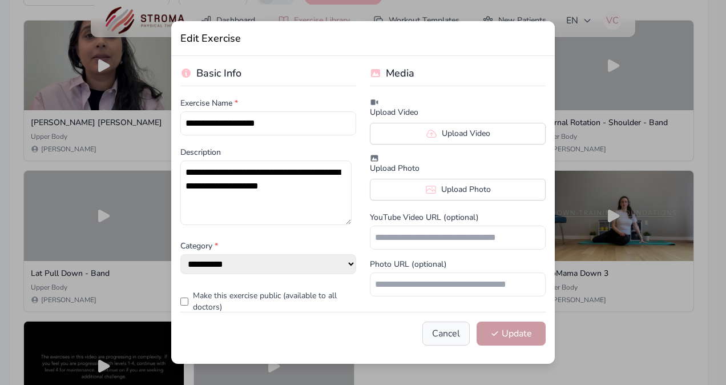
click at [427, 341] on button "Cancel" at bounding box center [445, 333] width 47 height 24
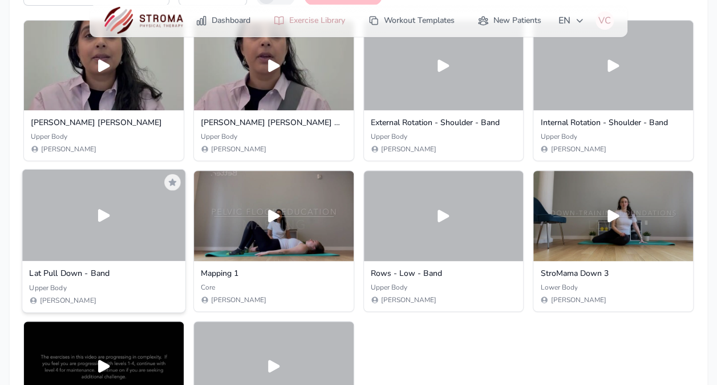
click at [106, 281] on div "Lat Pull Down - Band Upper Body [PERSON_NAME]" at bounding box center [103, 286] width 163 height 51
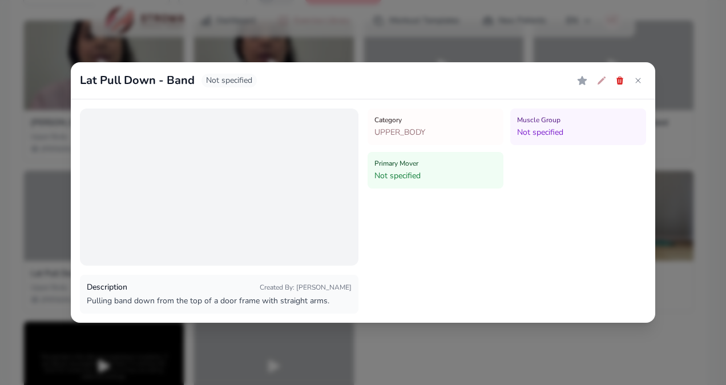
click at [396, 170] on div "Primary Mover Not specified" at bounding box center [436, 170] width 136 height 37
click at [221, 79] on span "Not specified" at bounding box center [228, 81] width 55 height 14
click at [603, 83] on icon at bounding box center [601, 80] width 9 height 9
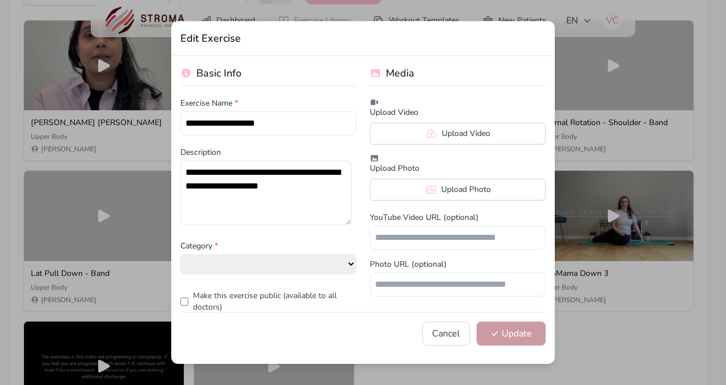
select select "**********"
click at [221, 73] on h3 "Basic Info" at bounding box center [268, 75] width 176 height 21
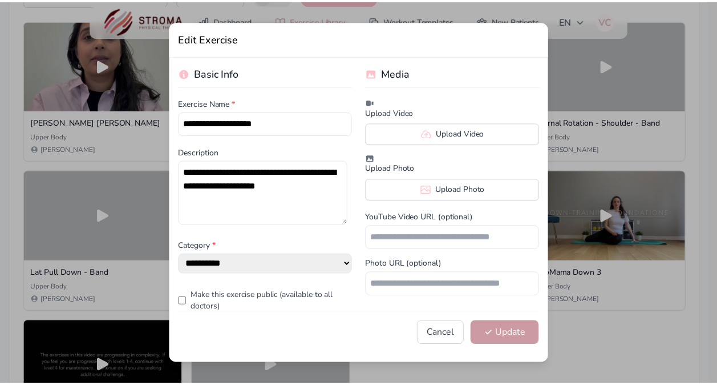
scroll to position [34, 0]
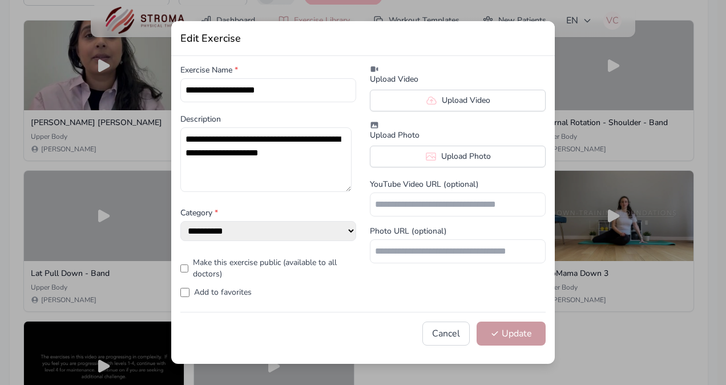
click at [424, 345] on div "Cancel Update" at bounding box center [362, 333] width 365 height 43
click at [424, 334] on button "Cancel" at bounding box center [445, 333] width 47 height 24
